Goal: Obtain resource: Download file/media

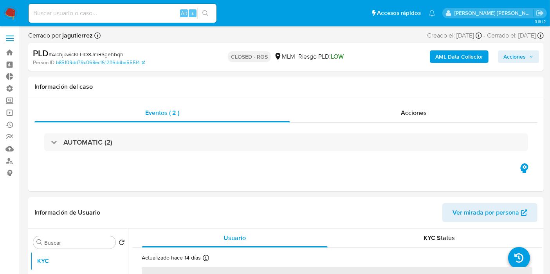
select select "10"
click at [97, 12] on input at bounding box center [123, 13] width 188 height 10
paste input "kYhVtKcprTCznjcMGO061qEe"
type input "kYhVtKcprTCznjcMGO061qEe"
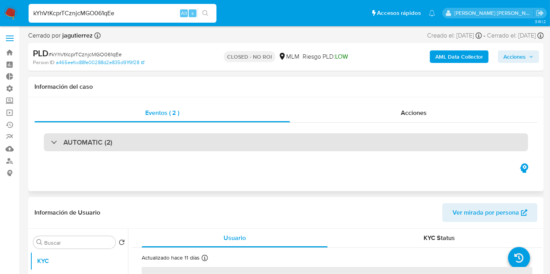
select select "10"
click at [77, 141] on h3 "AUTOMATIC (2)" at bounding box center [87, 142] width 49 height 9
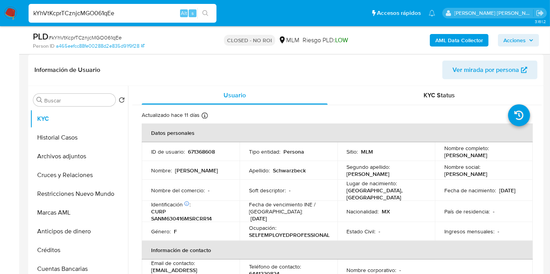
scroll to position [521, 0]
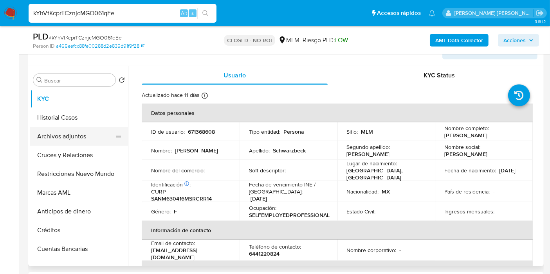
click at [56, 136] on button "Archivos adjuntos" at bounding box center [76, 136] width 92 height 19
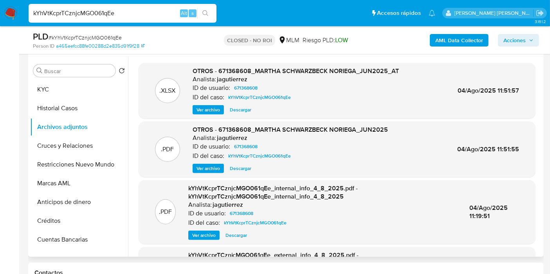
click at [242, 167] on span "Descargar" at bounding box center [241, 169] width 22 height 8
click at [63, 89] on button "KYC" at bounding box center [76, 89] width 92 height 19
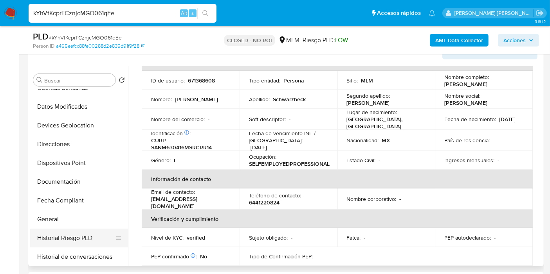
scroll to position [174, 0]
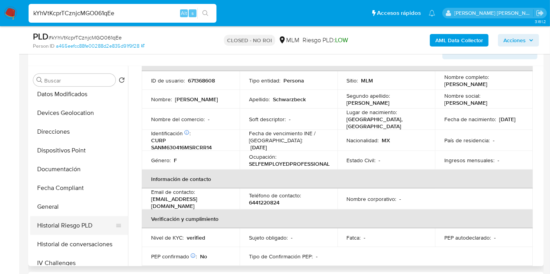
click at [75, 220] on button "Historial Riesgo PLD" at bounding box center [76, 225] width 92 height 19
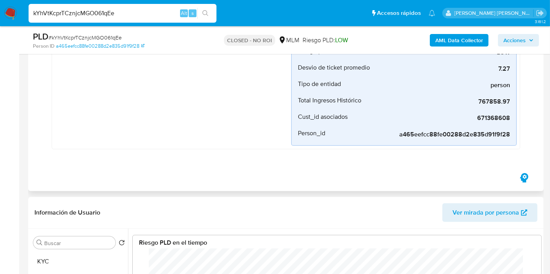
scroll to position [478, 0]
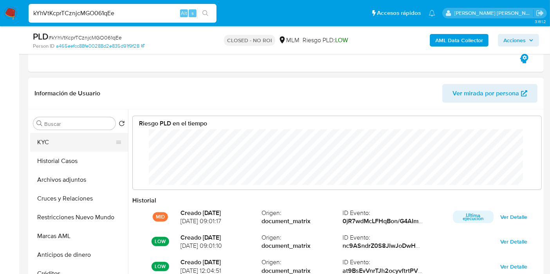
click at [51, 137] on button "KYC" at bounding box center [76, 142] width 92 height 19
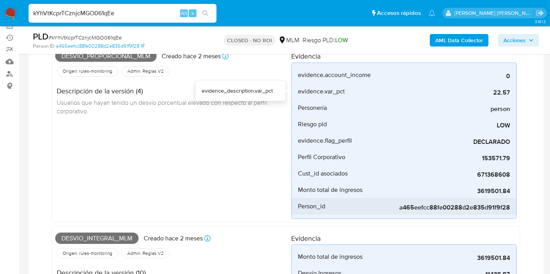
scroll to position [174, 0]
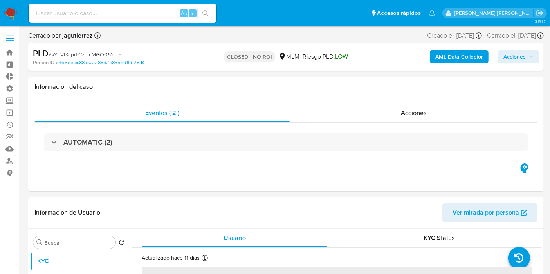
select select "10"
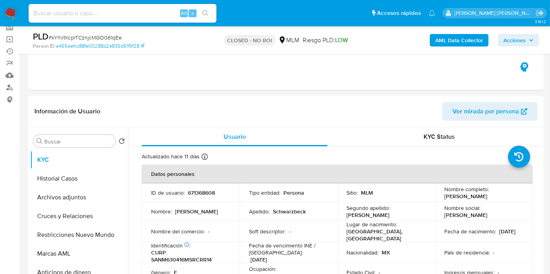
scroll to position [87, 0]
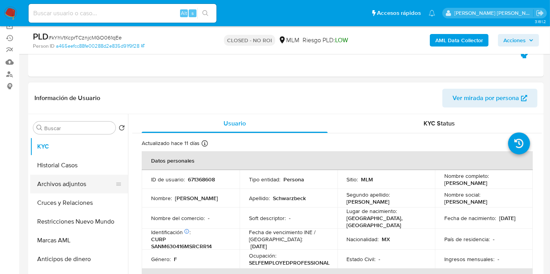
click at [57, 183] on button "Archivos adjuntos" at bounding box center [76, 184] width 92 height 19
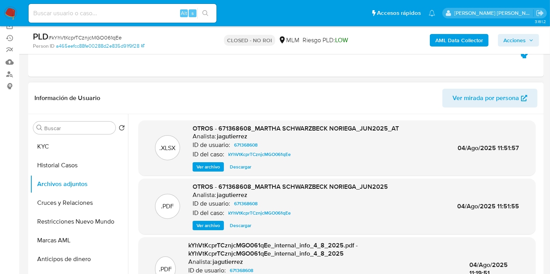
click at [236, 164] on span "Descargar" at bounding box center [241, 167] width 22 height 8
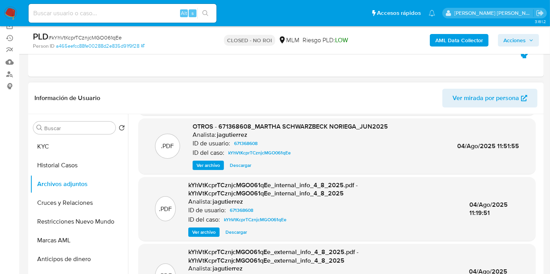
scroll to position [0, 0]
